Goal: Transaction & Acquisition: Purchase product/service

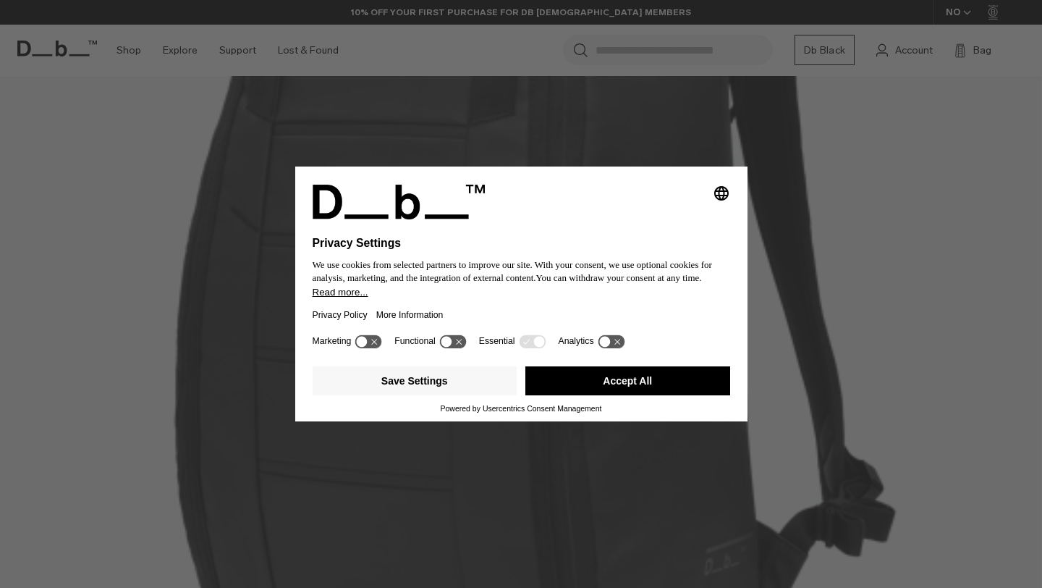
click at [600, 384] on button "Accept All" at bounding box center [627, 380] width 205 height 29
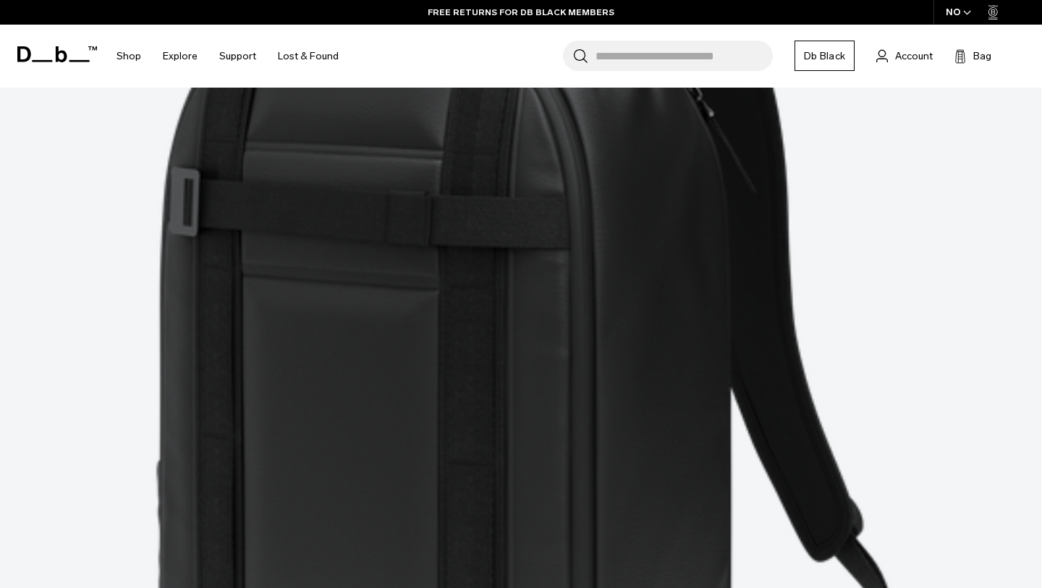
scroll to position [4264, 0]
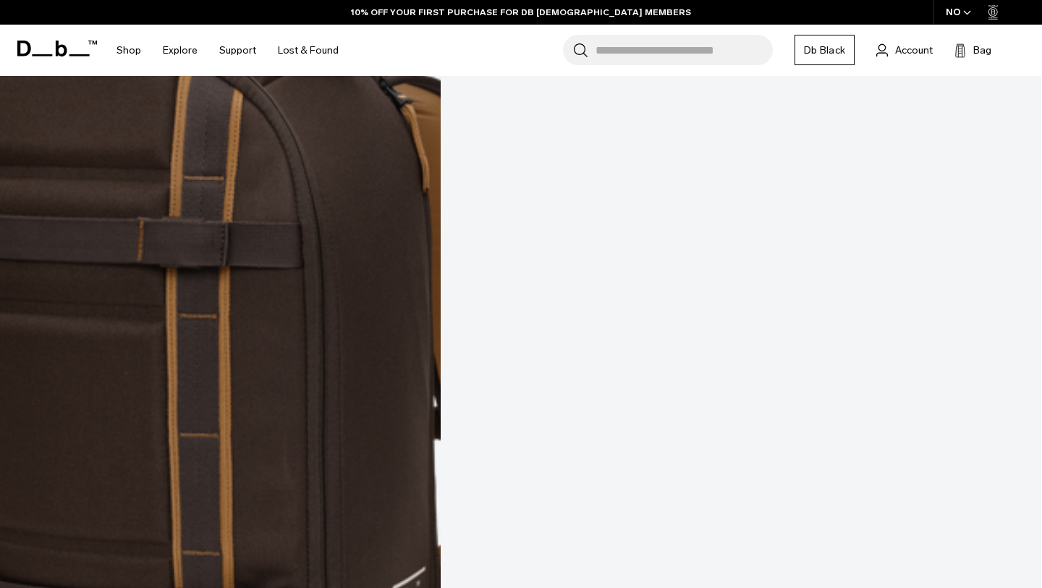
scroll to position [6855, 0]
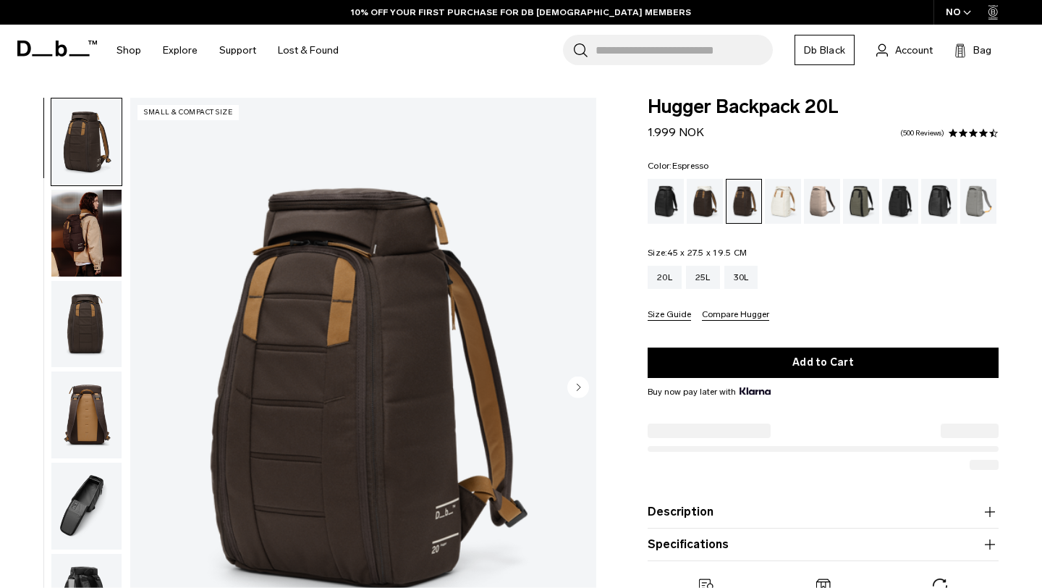
click at [99, 256] on img "button" at bounding box center [86, 233] width 70 height 87
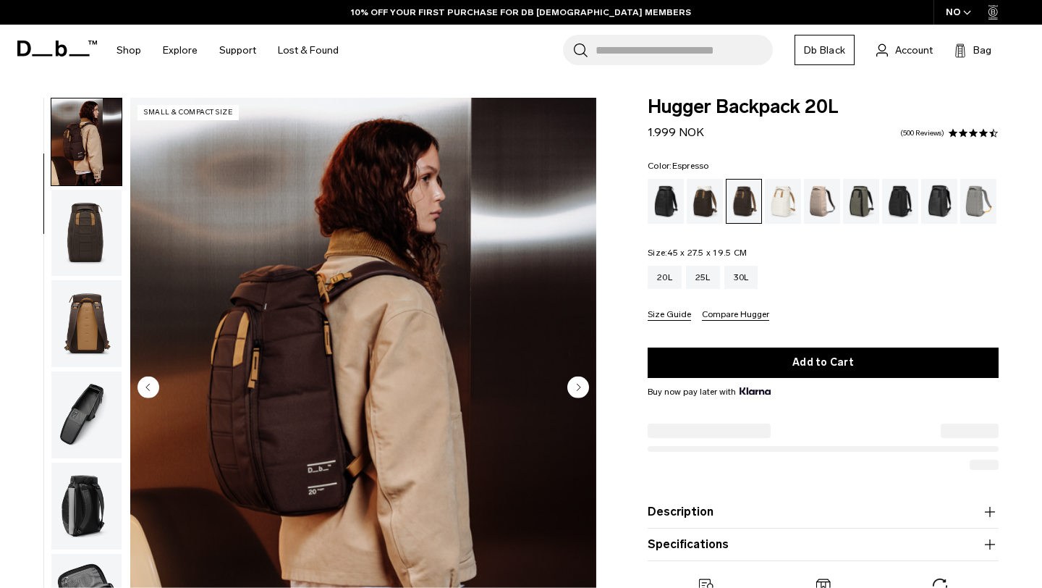
click at [91, 296] on img "button" at bounding box center [86, 323] width 70 height 87
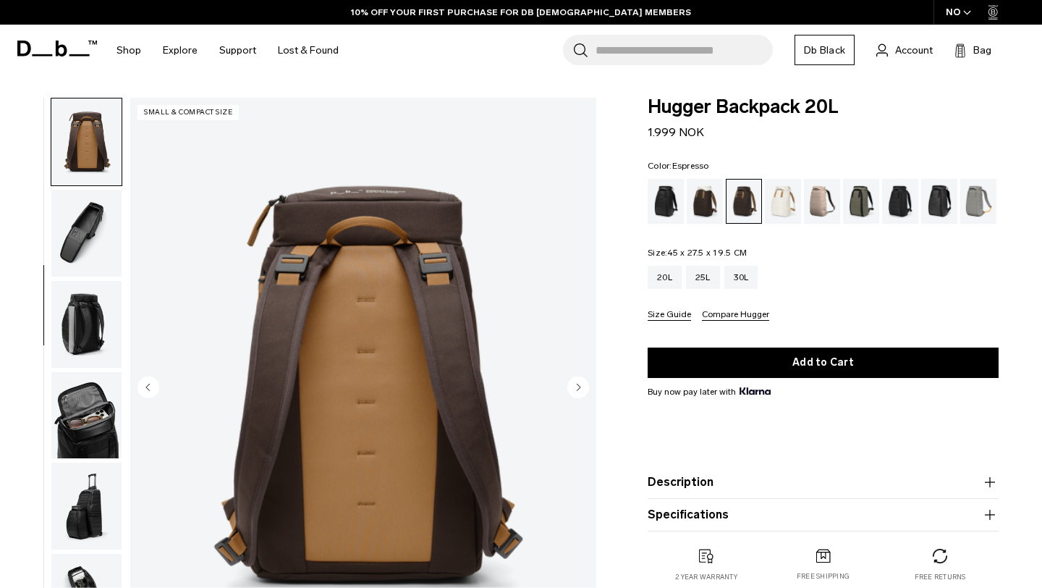
click at [85, 314] on img "button" at bounding box center [86, 324] width 70 height 87
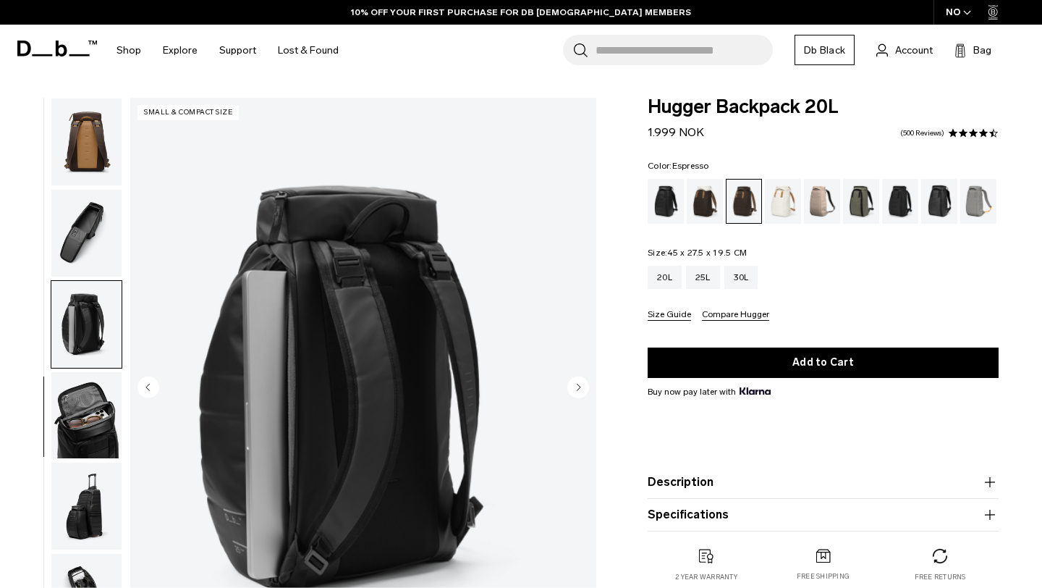
scroll to position [326, 0]
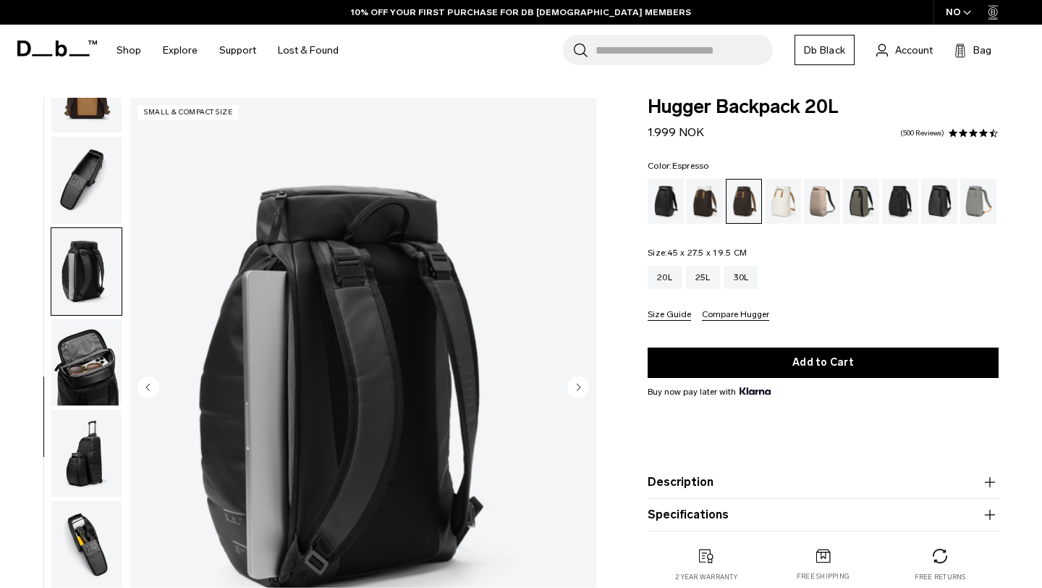
click at [82, 339] on img "button" at bounding box center [86, 362] width 70 height 87
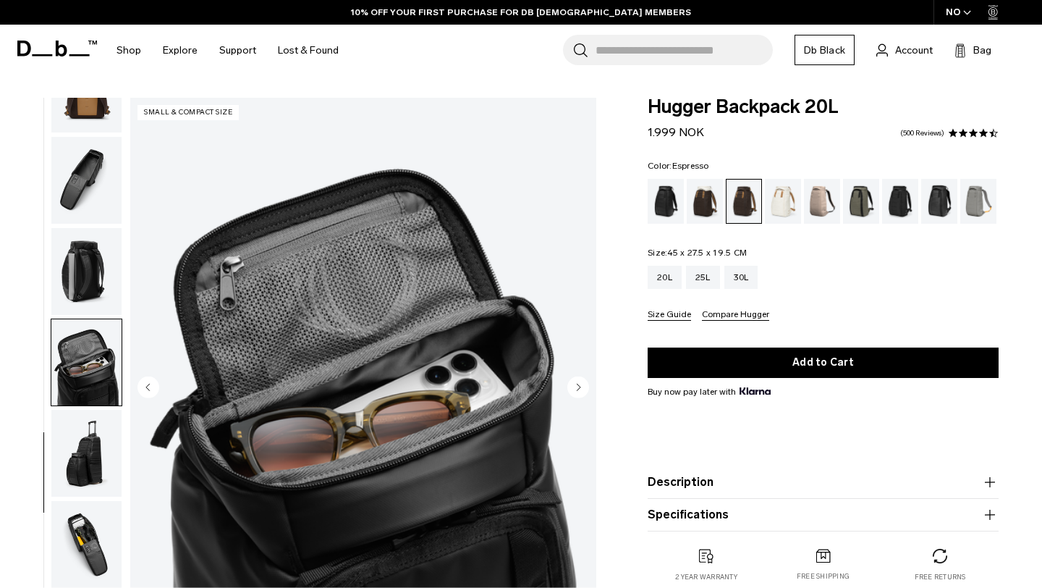
click at [91, 172] on img "button" at bounding box center [86, 180] width 70 height 87
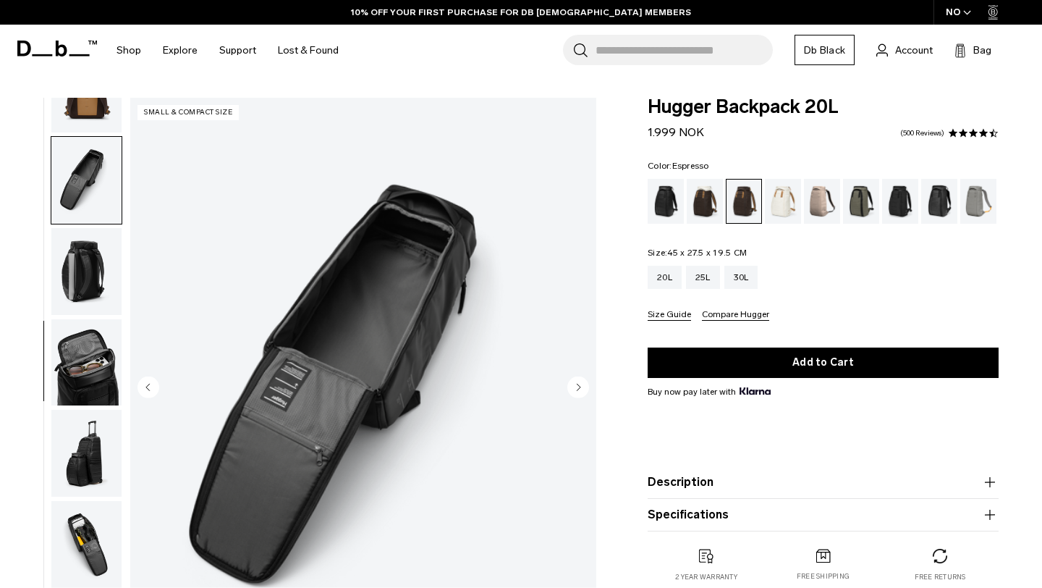
click at [90, 123] on img "button" at bounding box center [86, 89] width 70 height 87
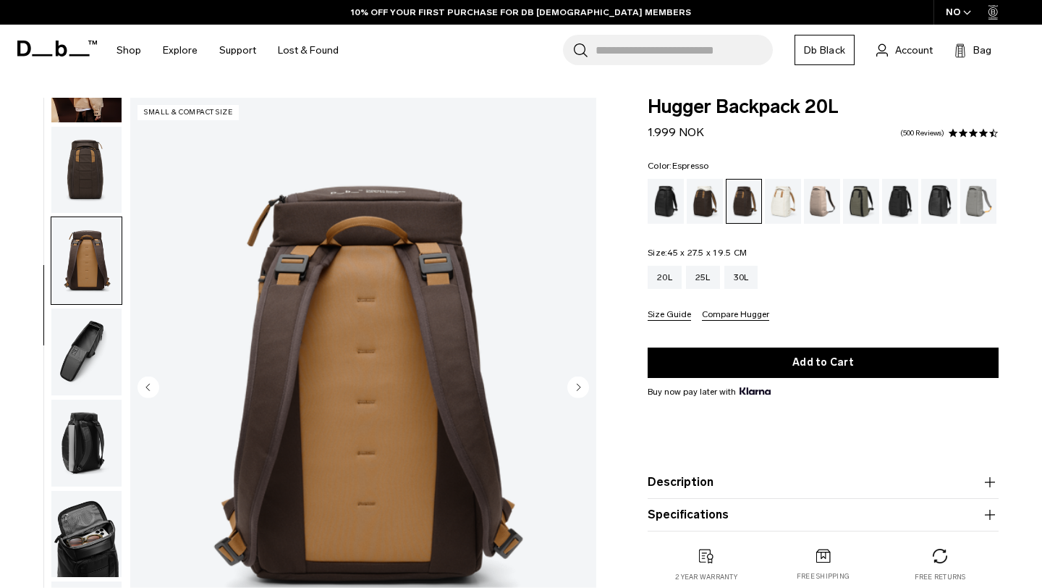
click at [90, 139] on img "button" at bounding box center [86, 170] width 70 height 87
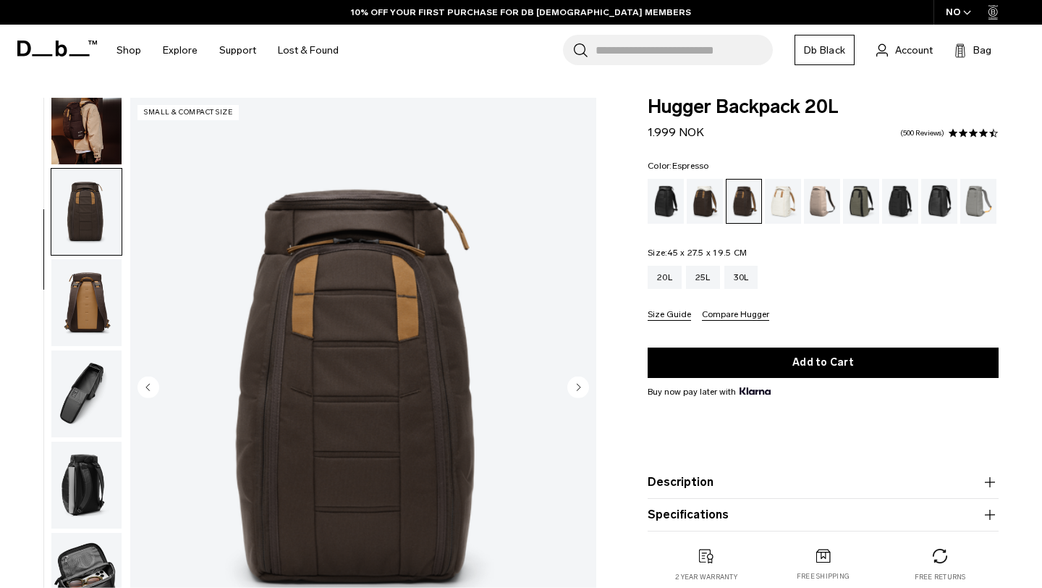
click at [81, 138] on img "button" at bounding box center [86, 120] width 70 height 87
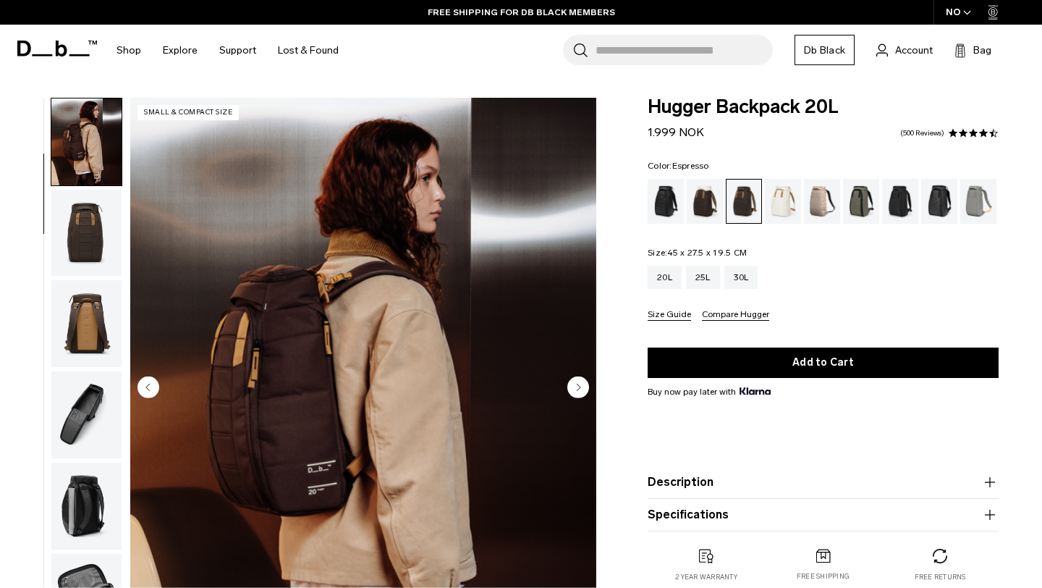
scroll to position [0, 0]
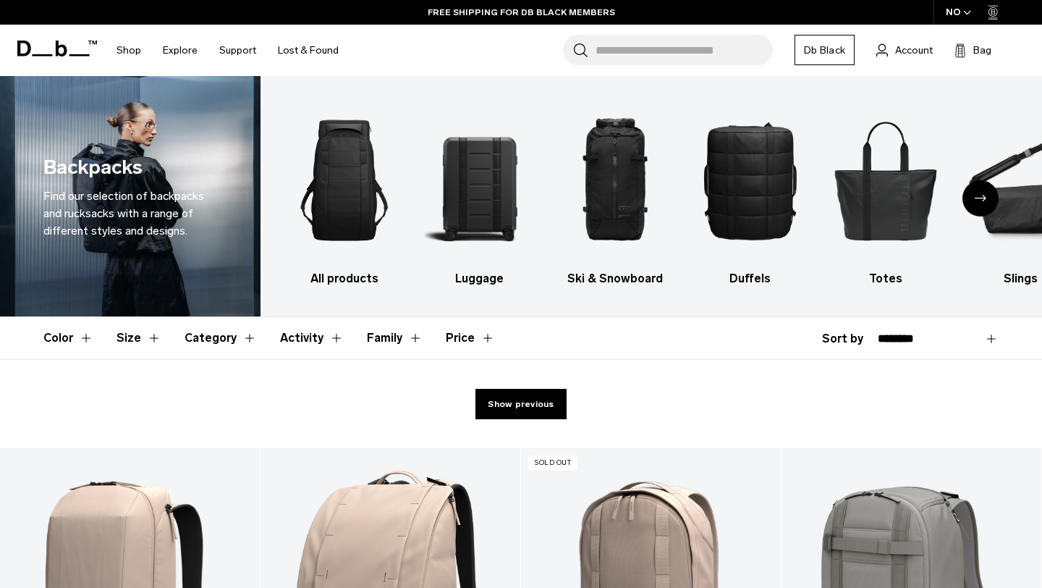
scroll to position [4264, 0]
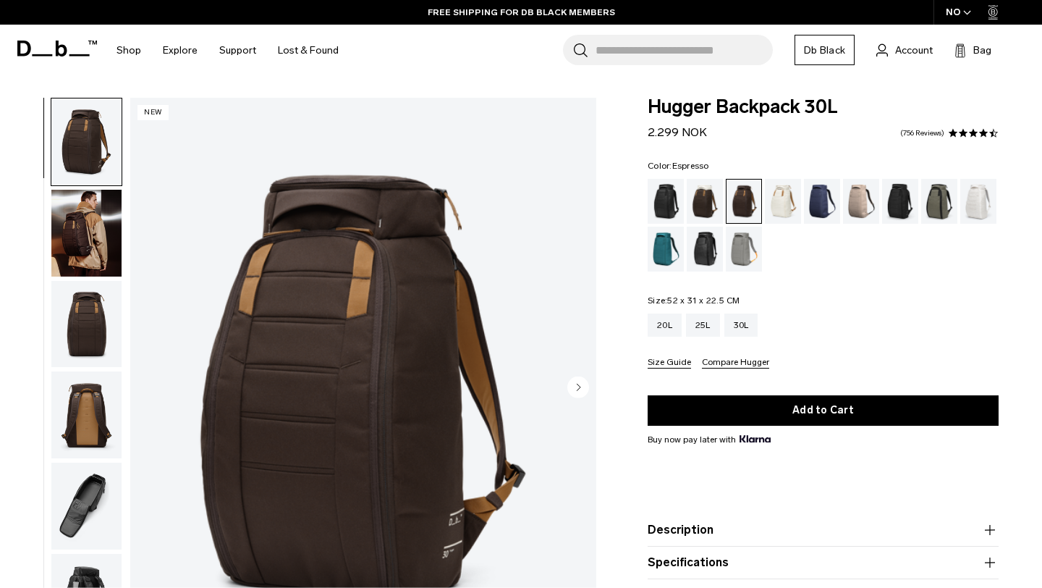
click at [77, 229] on img "button" at bounding box center [86, 233] width 70 height 87
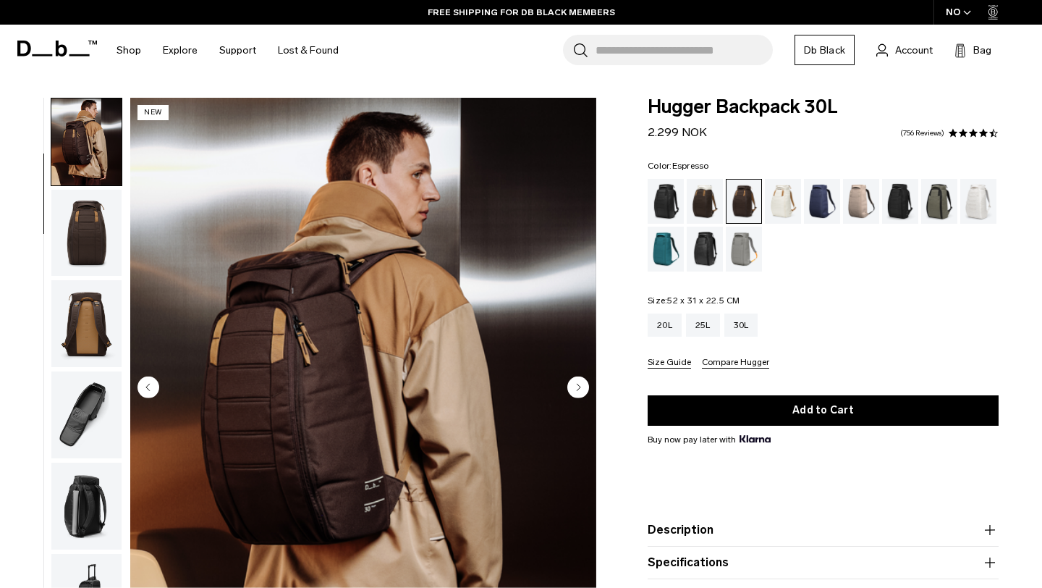
click at [73, 265] on img "button" at bounding box center [86, 233] width 70 height 87
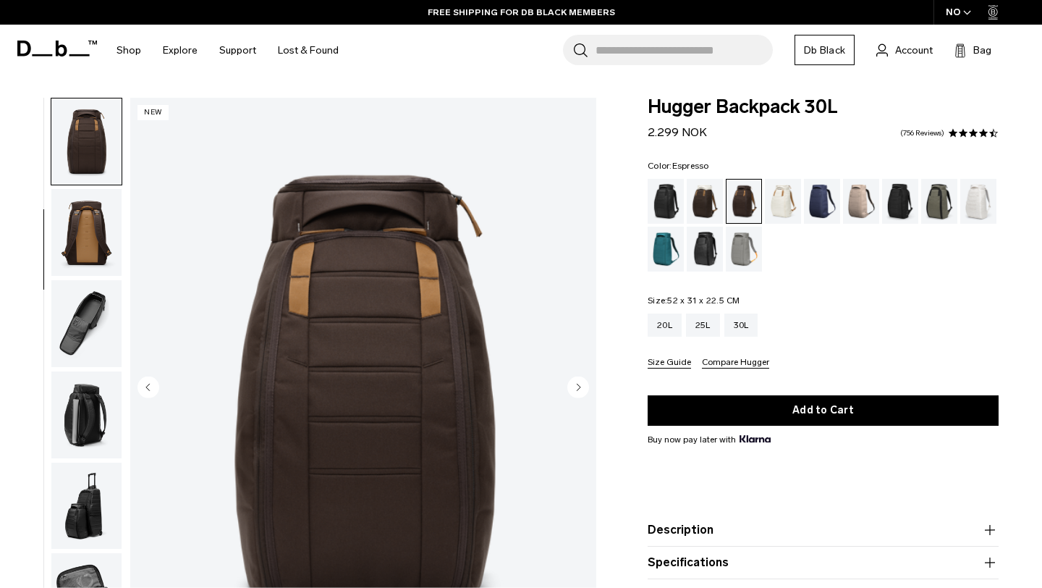
click at [77, 281] on img "button" at bounding box center [86, 323] width 70 height 87
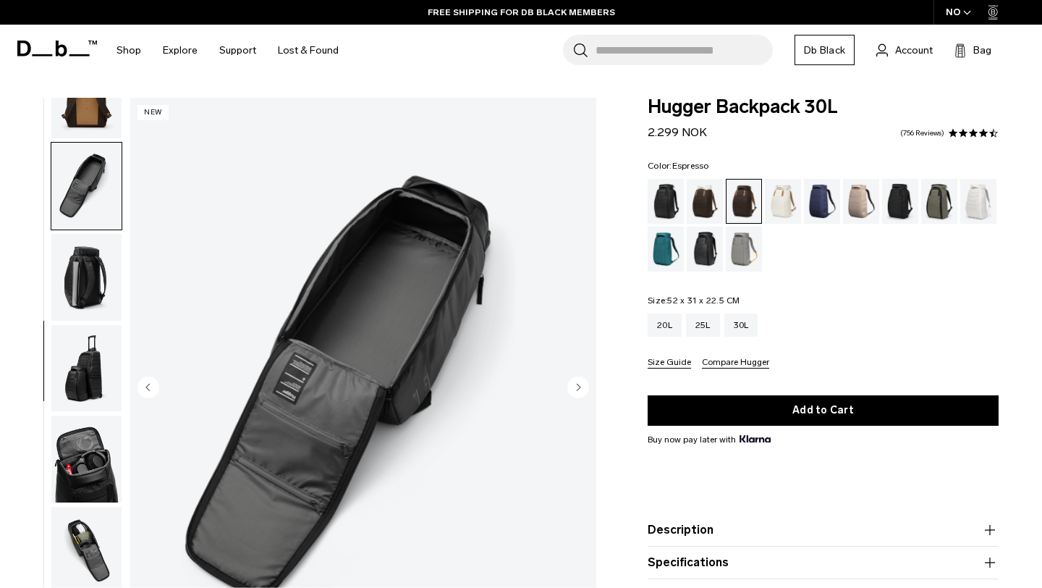
scroll to position [326, 0]
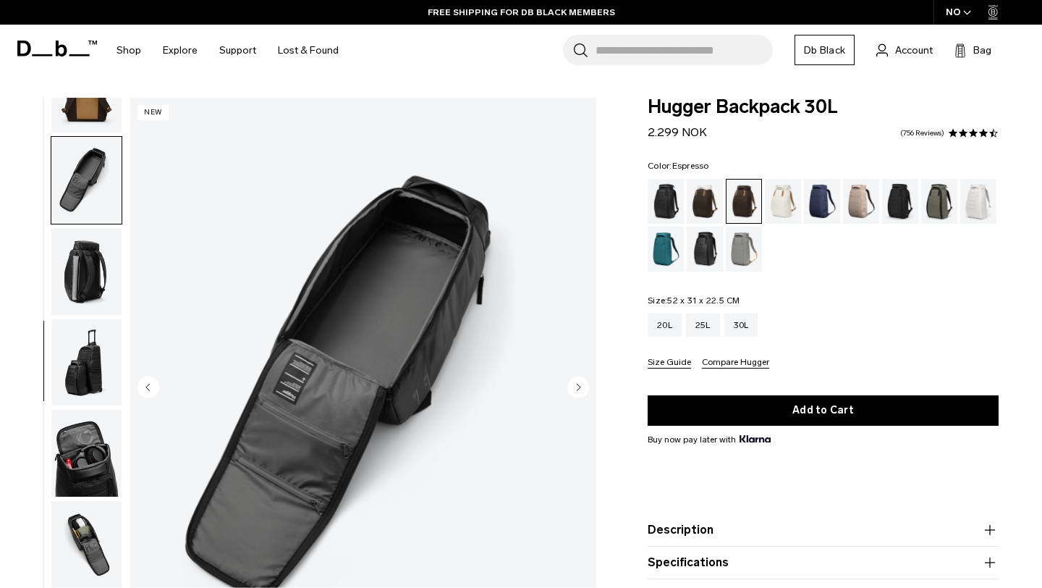
click at [74, 305] on img "button" at bounding box center [86, 271] width 70 height 87
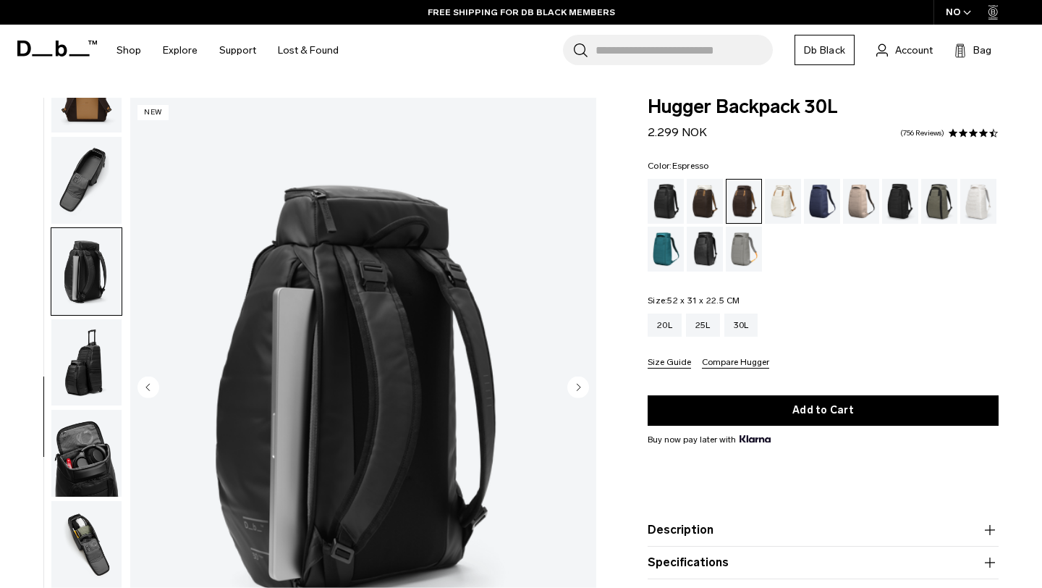
click at [65, 344] on img "button" at bounding box center [86, 362] width 70 height 87
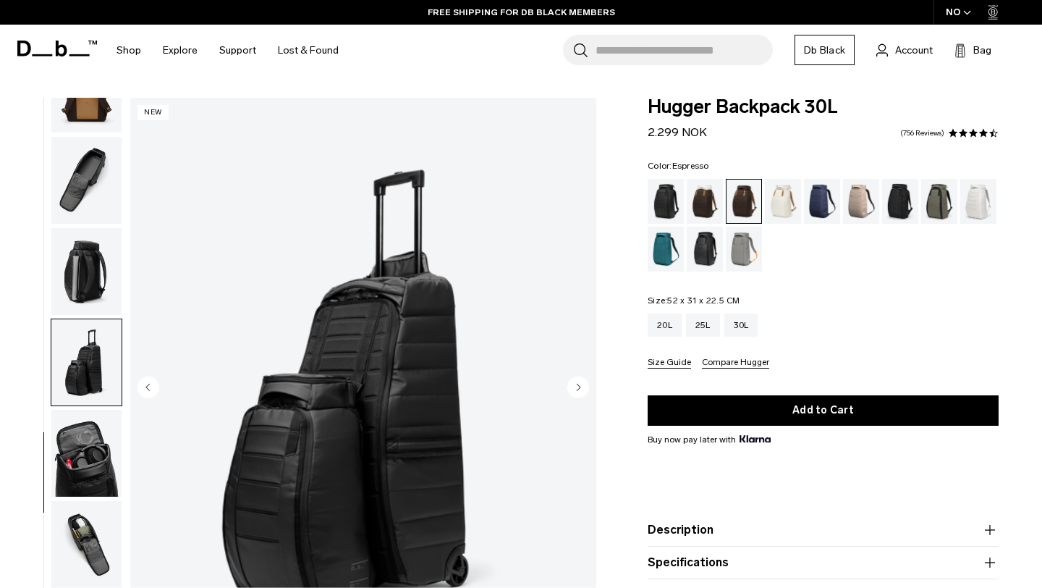
click at [72, 388] on img "button" at bounding box center [86, 362] width 70 height 87
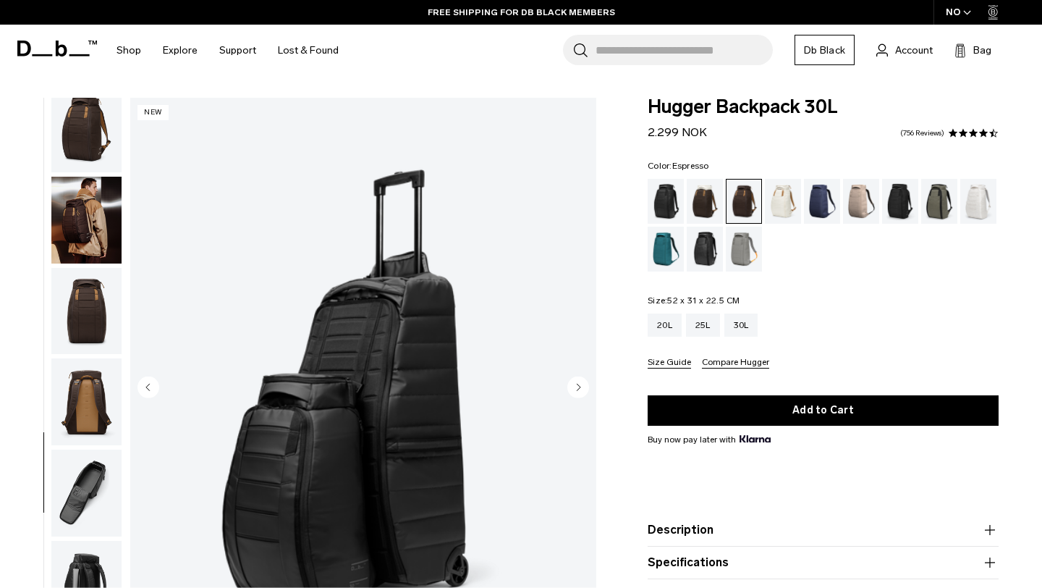
click at [75, 249] on img "button" at bounding box center [86, 220] width 70 height 87
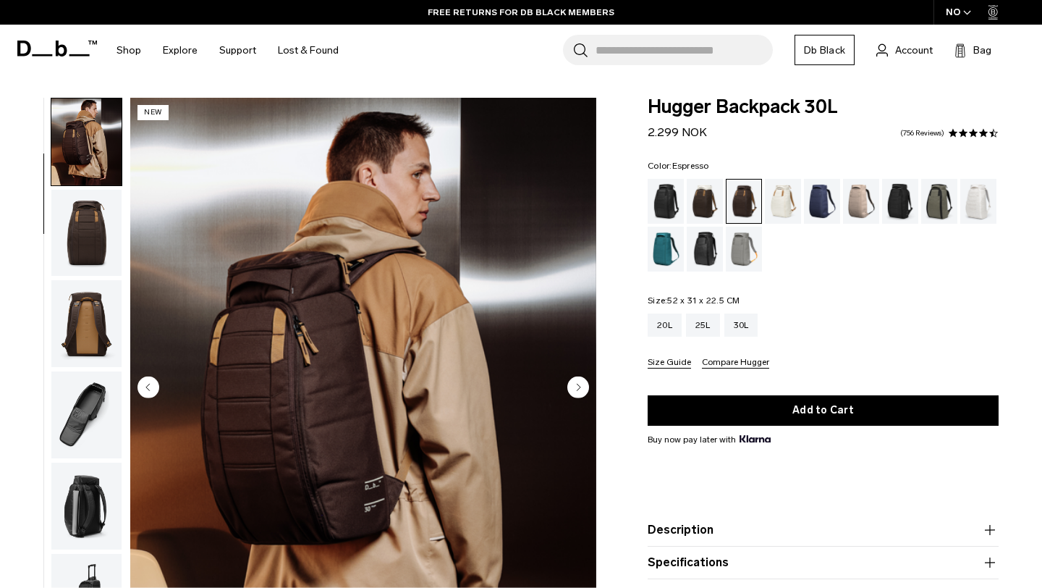
scroll to position [0, 0]
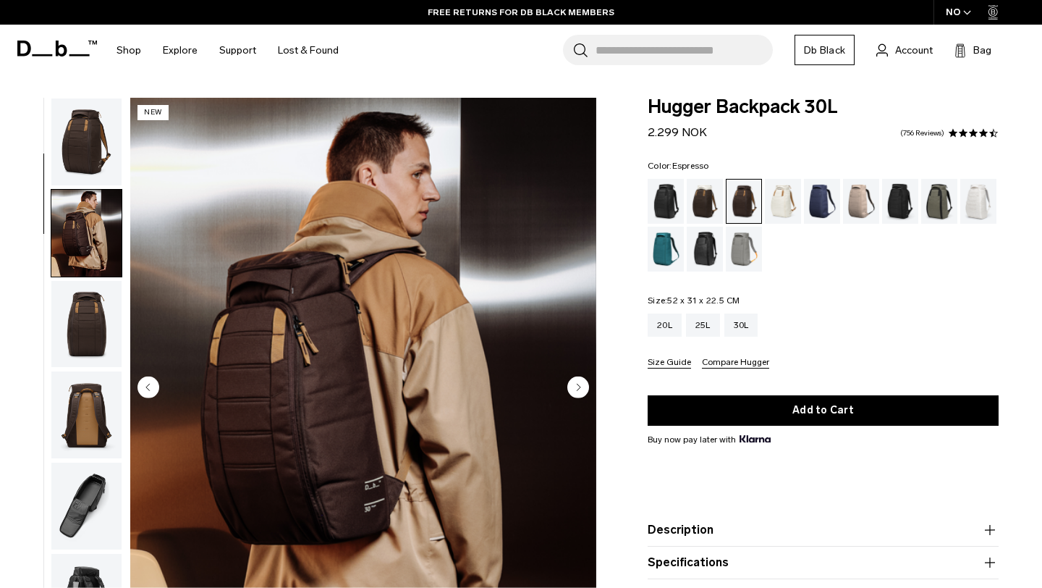
click at [78, 163] on img "button" at bounding box center [86, 141] width 70 height 87
